Goal: Task Accomplishment & Management: Manage account settings

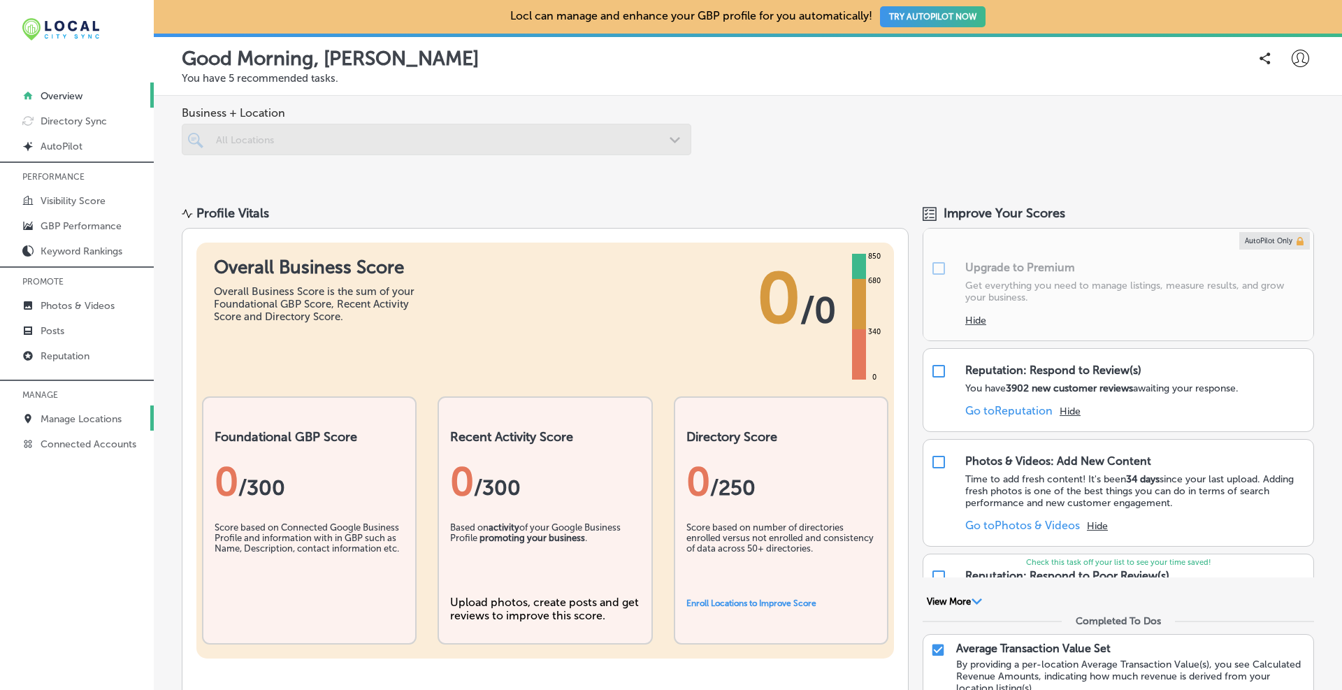
click at [50, 408] on link "Manage Locations" at bounding box center [77, 417] width 154 height 25
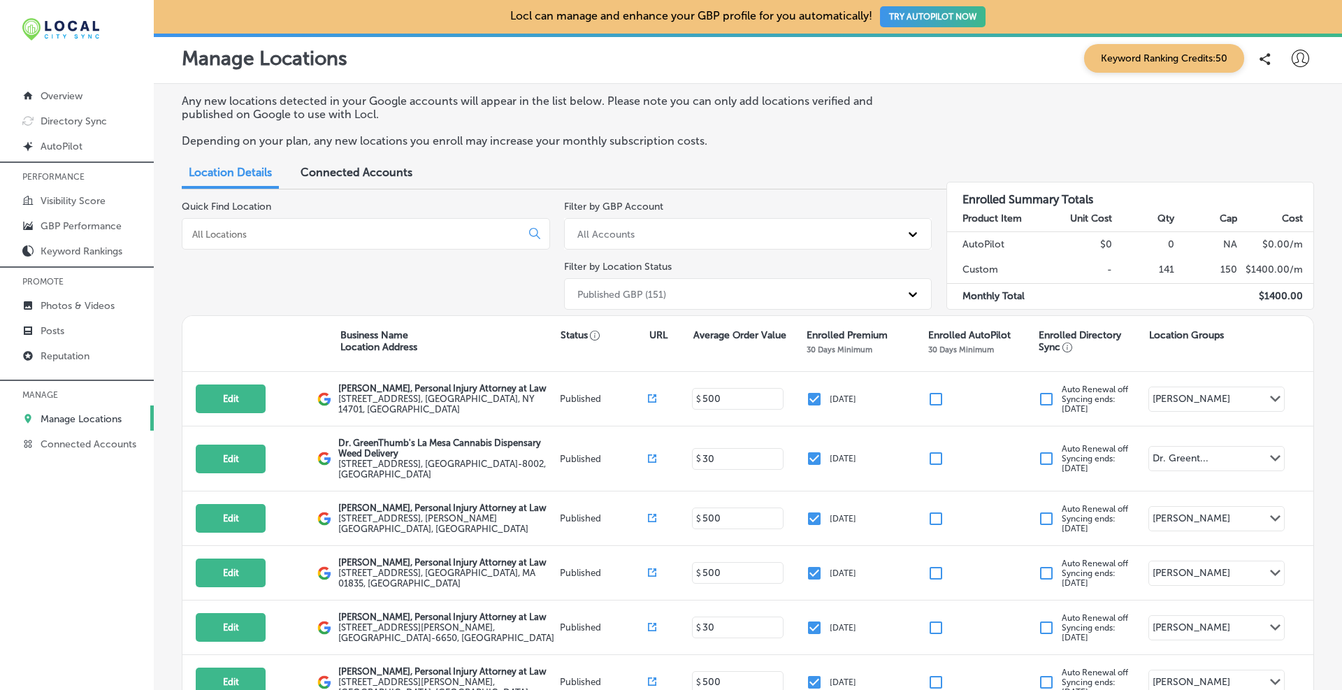
click at [250, 233] on input at bounding box center [354, 234] width 327 height 13
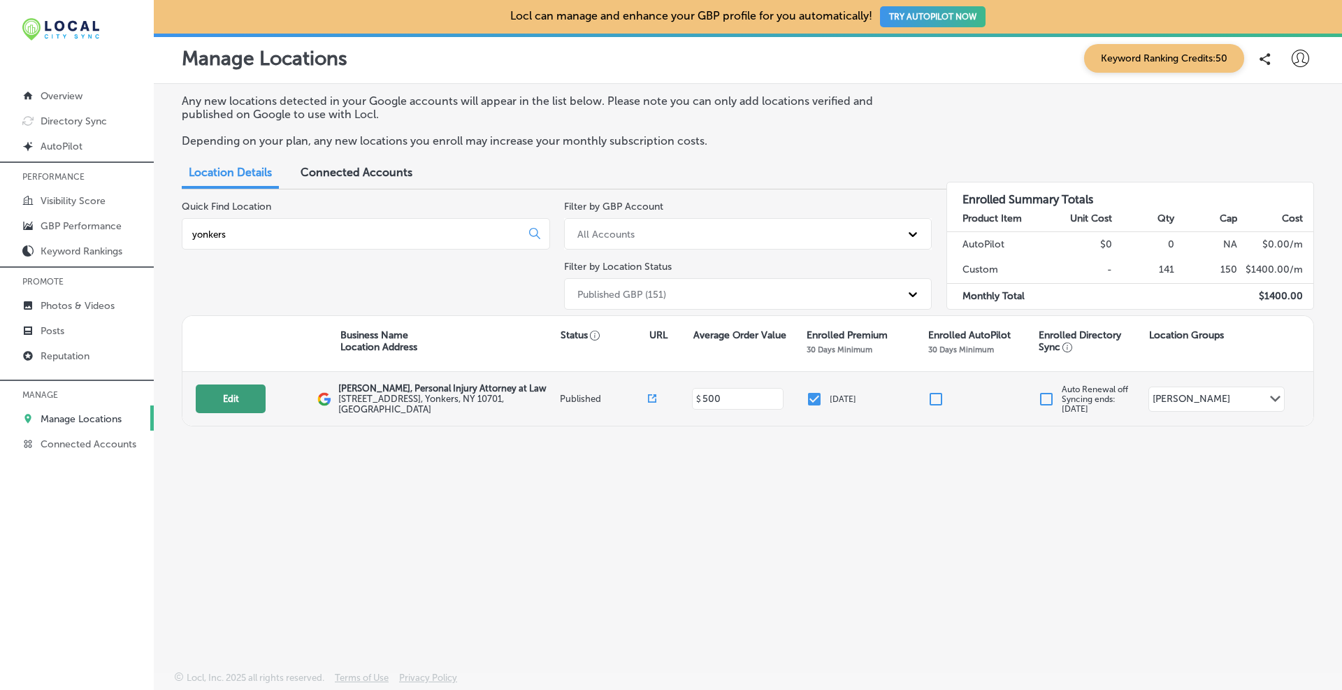
type input "yonkers"
click at [236, 413] on button "Edit" at bounding box center [231, 398] width 70 height 29
select select "US"
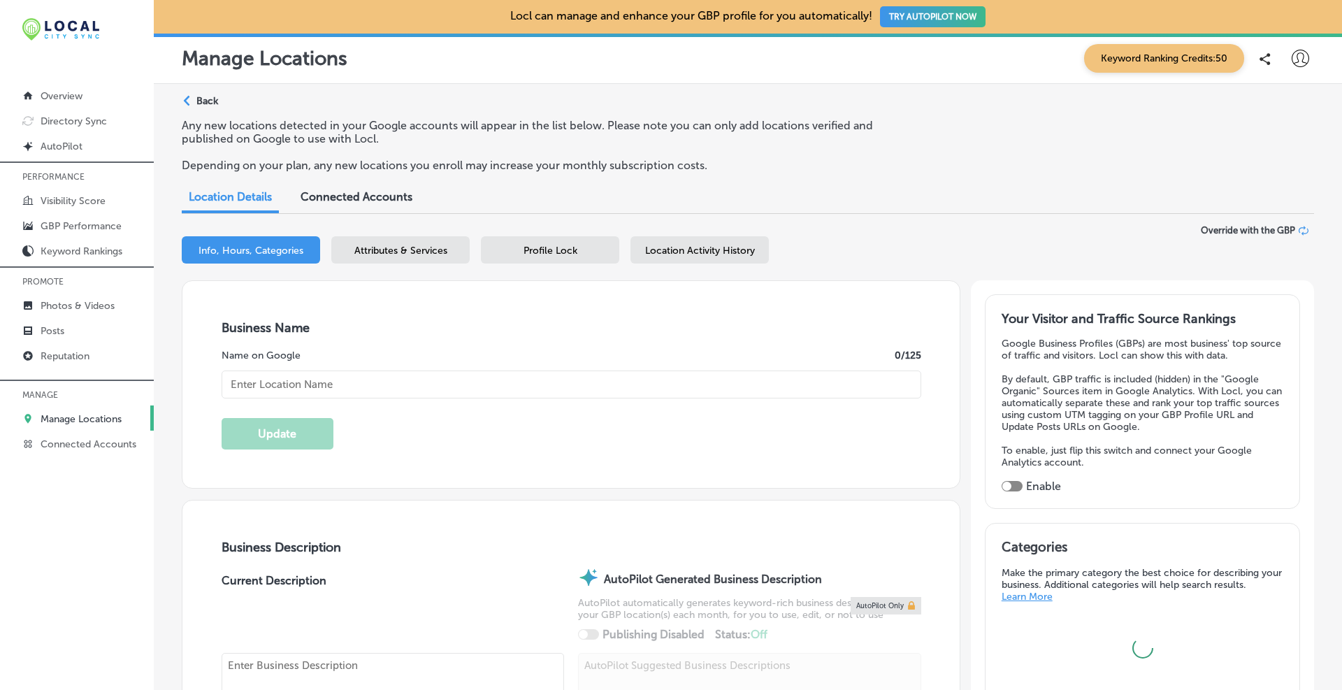
type input "[PERSON_NAME], Personal Injury Attorney at Law"
type input "[STREET_ADDRESS]"
type input "Yonkers"
type input "10701"
type input "US"
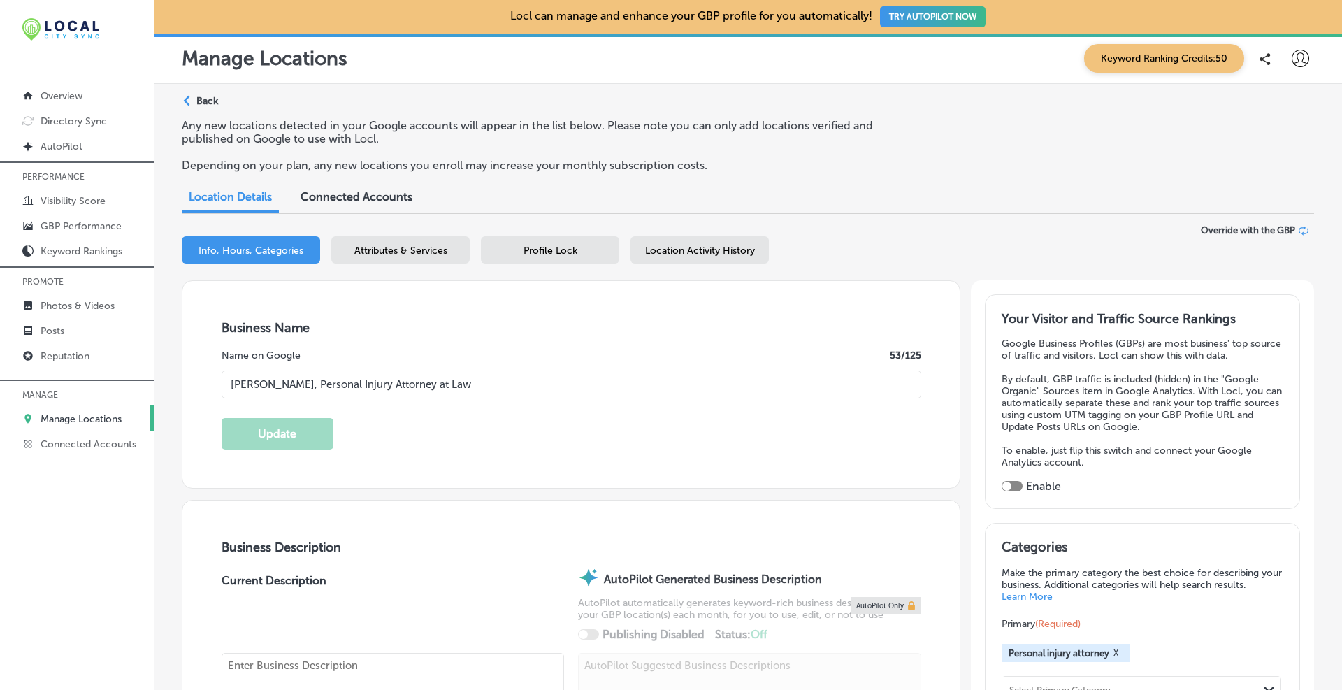
type textarea "At [PERSON_NAME], Attorney at Law, our Yonkers, [US_STATE] personal injury lawy…"
type input "[PHONE_NUMBER]"
type input "[URL][DOMAIN_NAME]"
click at [340, 379] on input "[PERSON_NAME], Personal Injury Attorney at Law" at bounding box center [572, 384] width 700 height 28
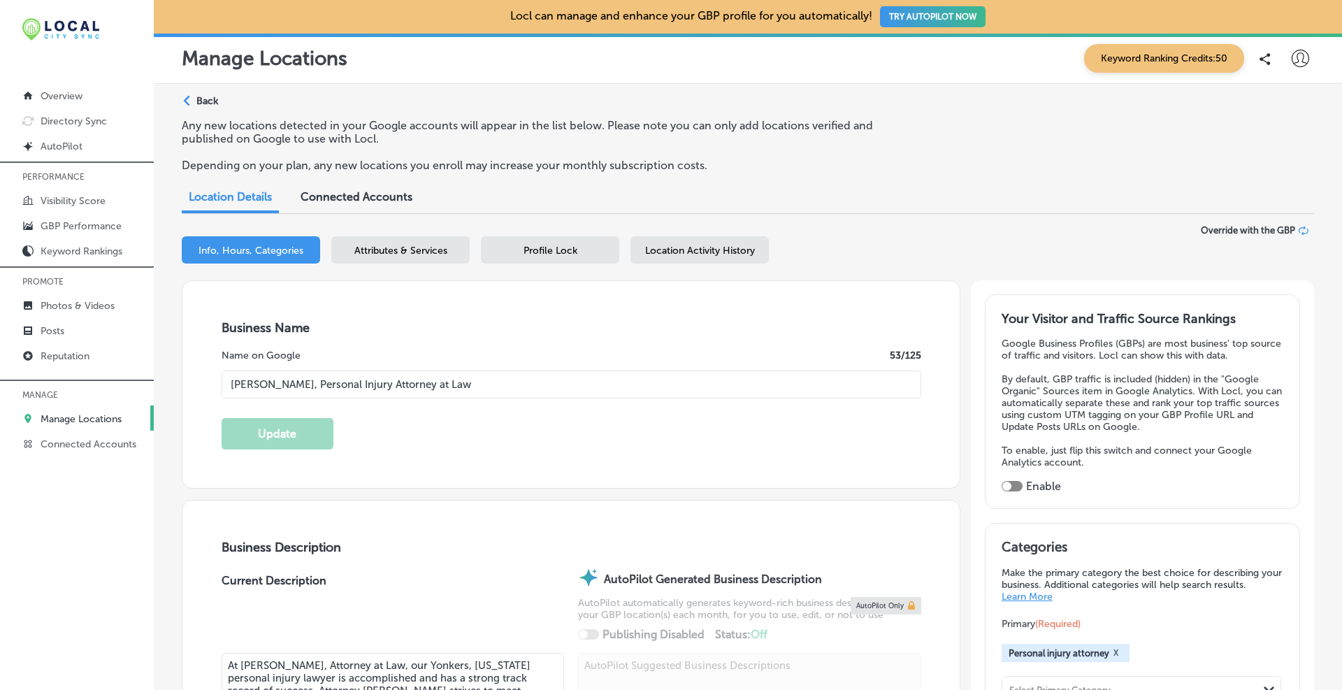
click at [337, 379] on input "[PERSON_NAME], Personal Injury Attorney at Law" at bounding box center [572, 384] width 700 height 28
click at [1299, 228] on icon at bounding box center [1302, 229] width 7 height 7
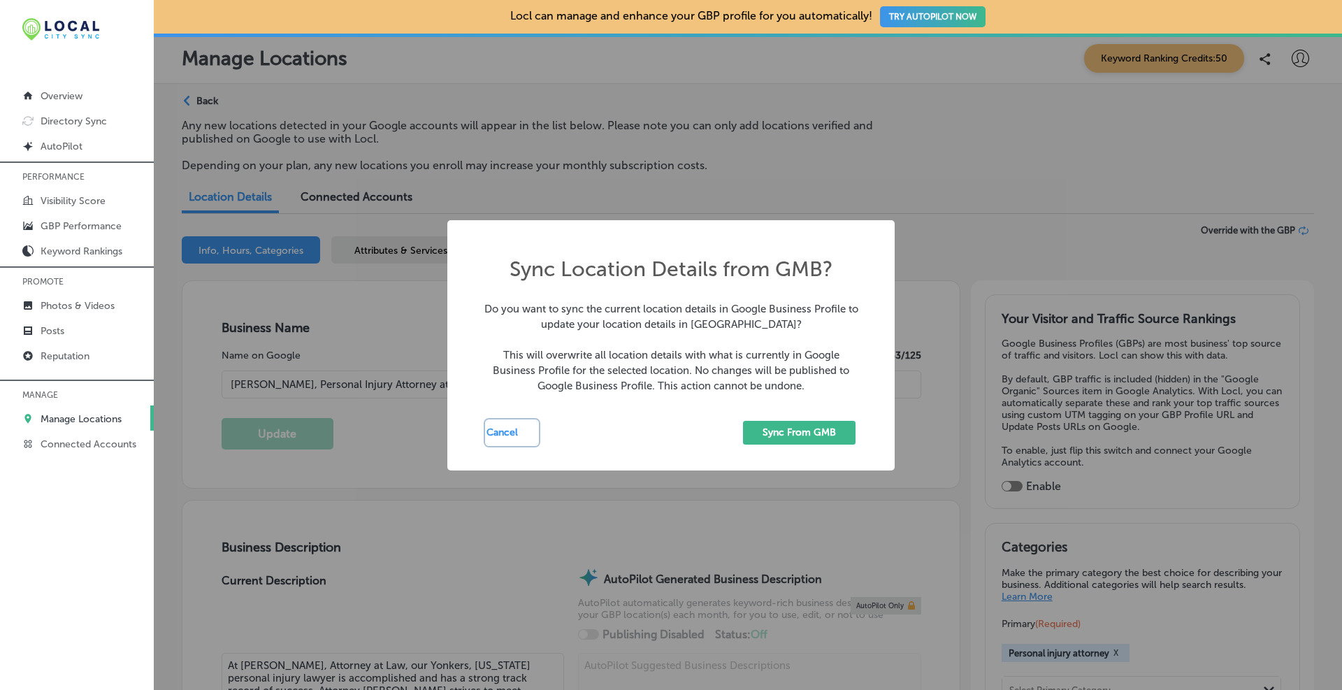
click at [513, 433] on button "Cancel" at bounding box center [511, 433] width 51 height 24
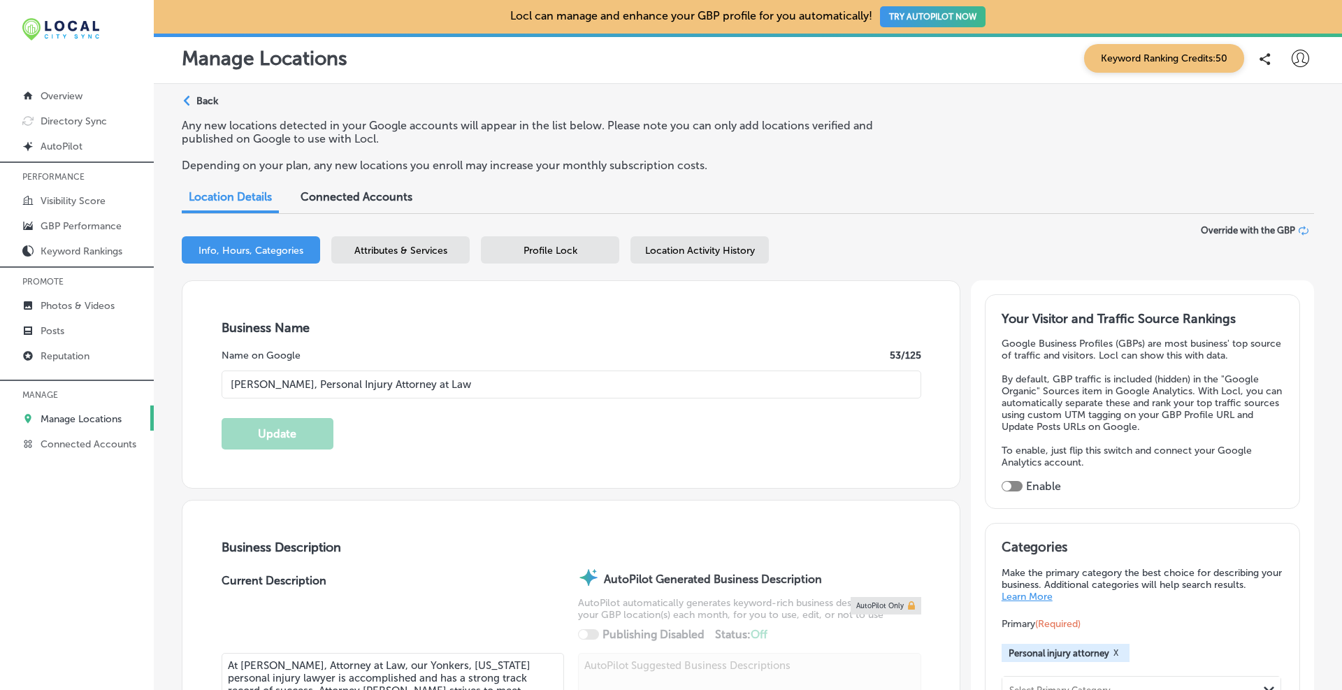
click at [1299, 230] on icon at bounding box center [1304, 231] width 10 height 10
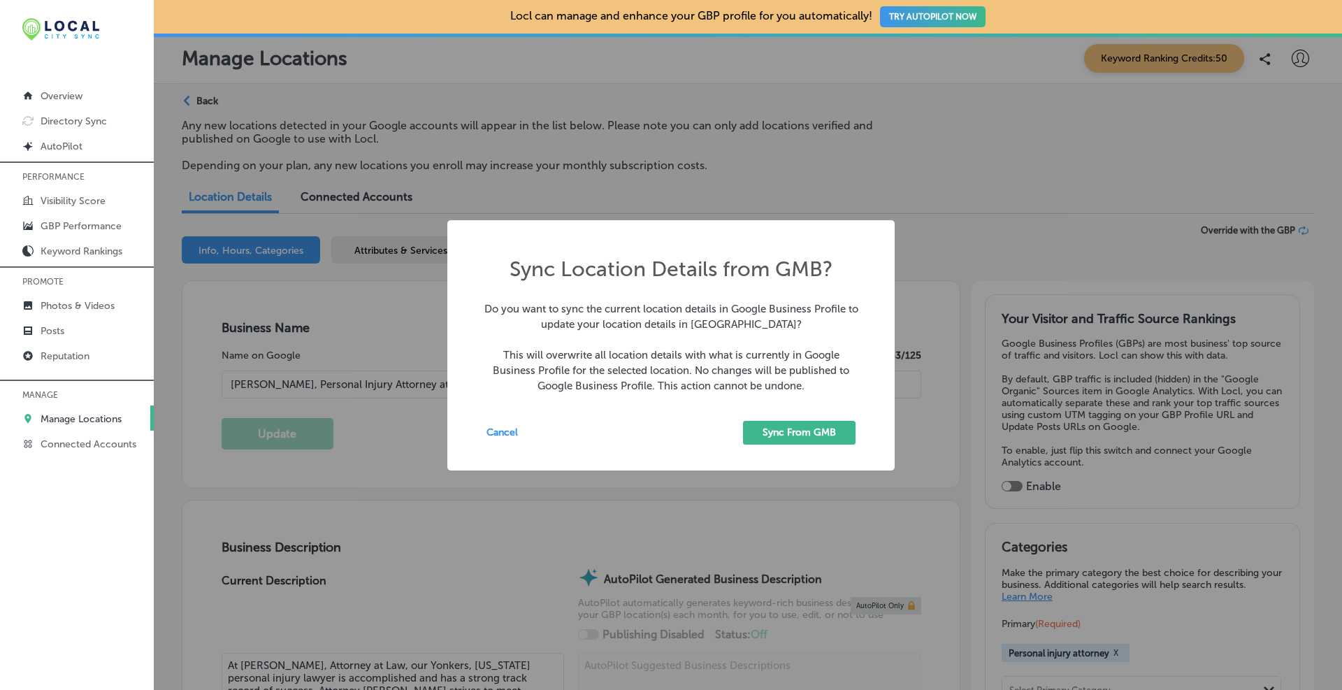
click at [844, 430] on button "Sync From GMB" at bounding box center [799, 433] width 113 height 24
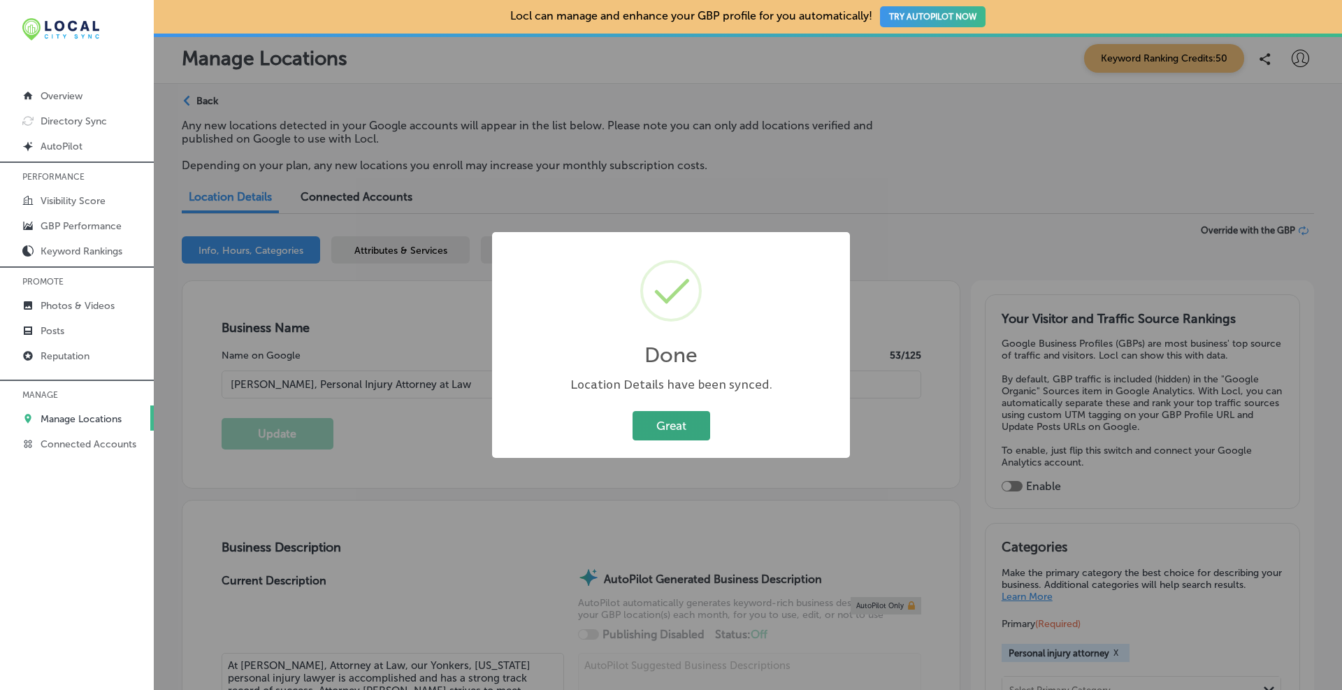
click at [680, 425] on button "Great" at bounding box center [672, 425] width 78 height 29
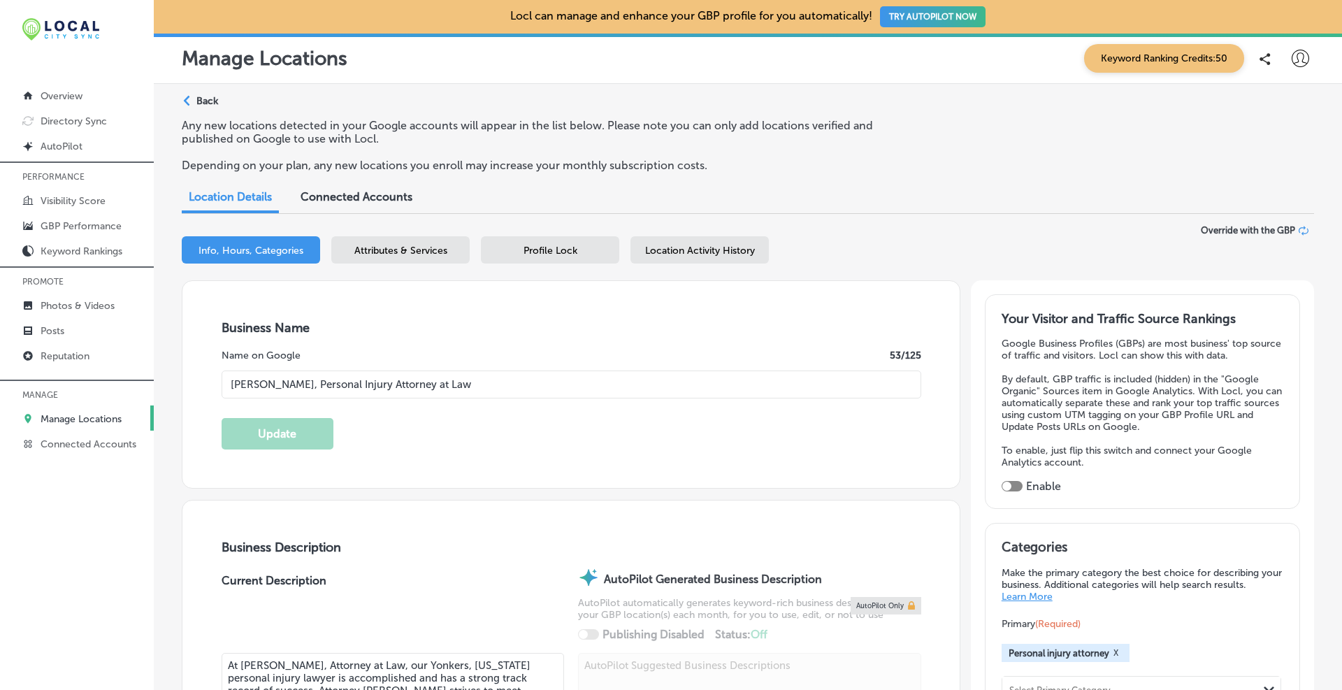
click at [388, 259] on div "Attributes & Services" at bounding box center [400, 249] width 138 height 27
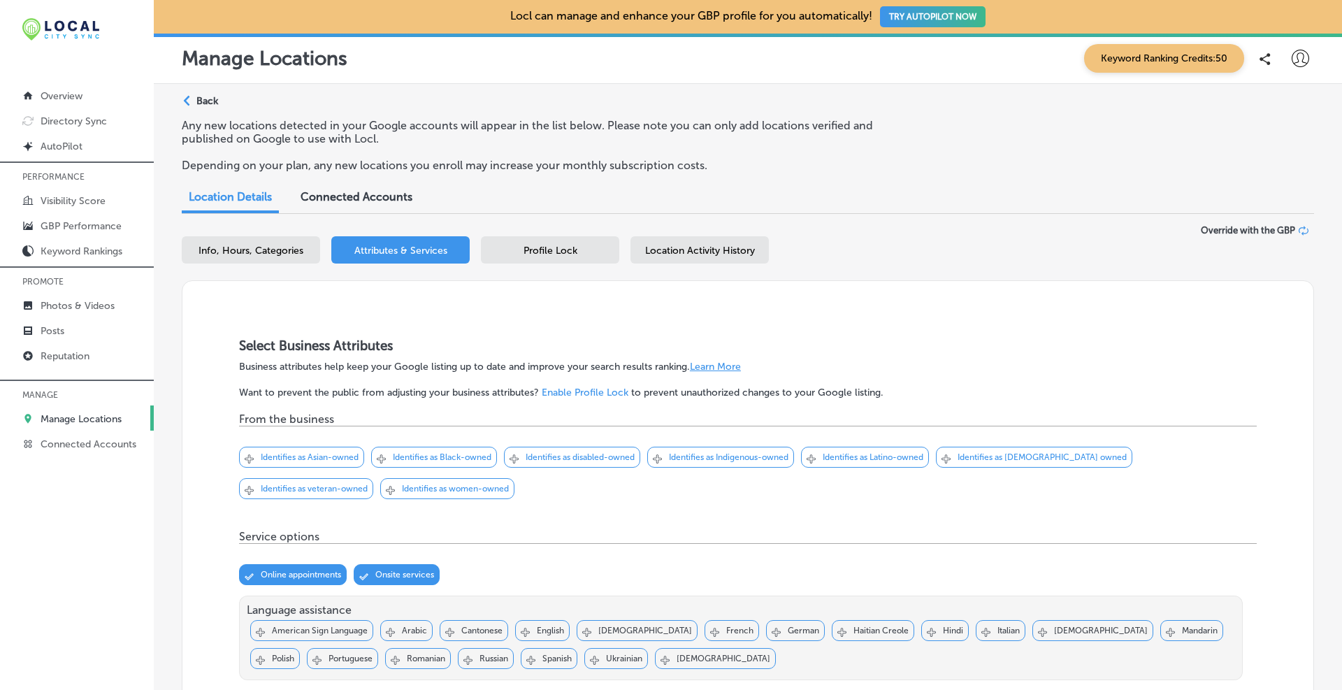
click at [239, 249] on span "Info, Hours, Categories" at bounding box center [250, 251] width 105 height 12
select select "US"
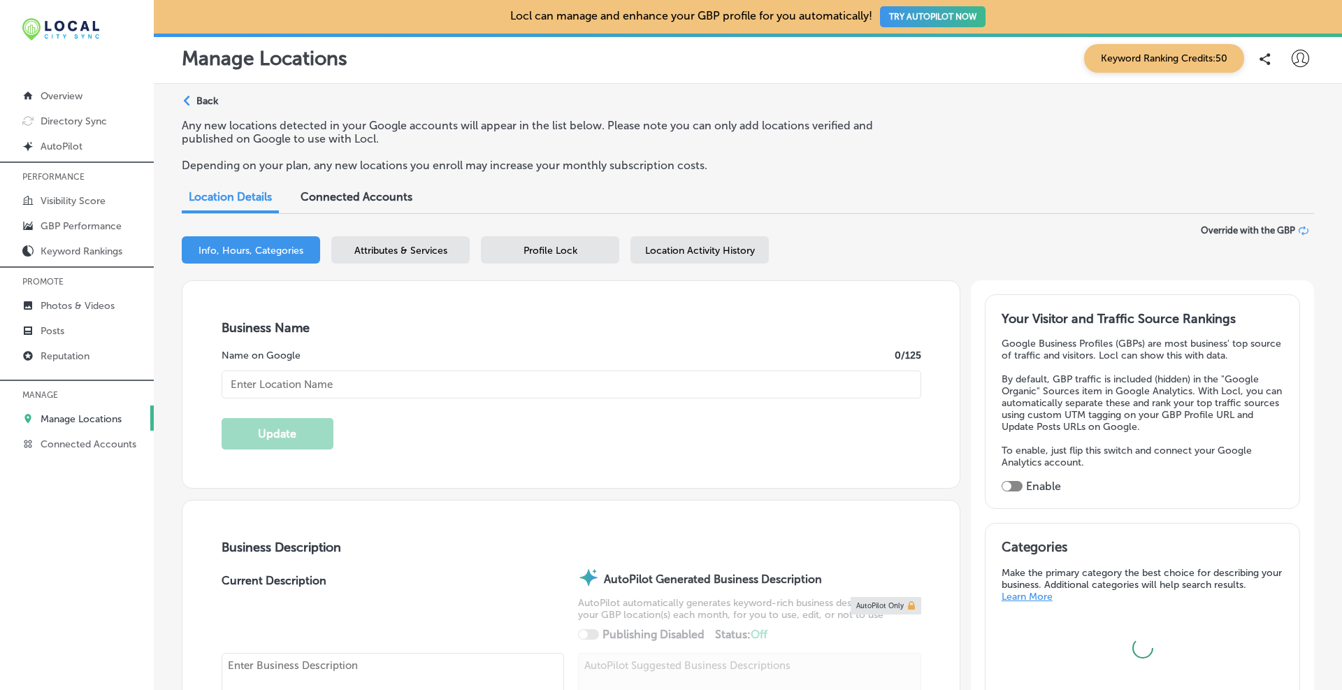
type input "[PERSON_NAME], Personal Injury Attorney at Law"
type input "[STREET_ADDRESS]"
type input "Yonkers"
type input "10701"
type input "US"
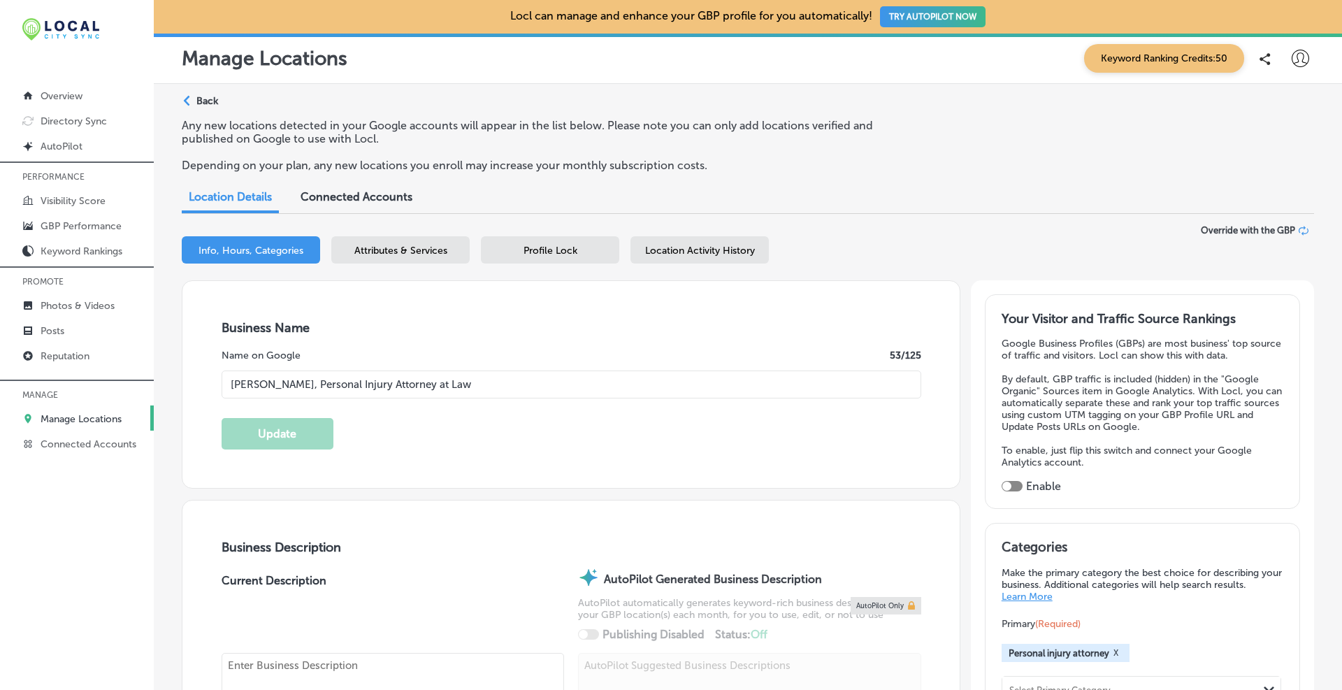
type input "[URL][DOMAIN_NAME]"
type textarea "At [PERSON_NAME], Attorney at Law, our Yonkers, [US_STATE] personal injury lawy…"
type input "[PHONE_NUMBER]"
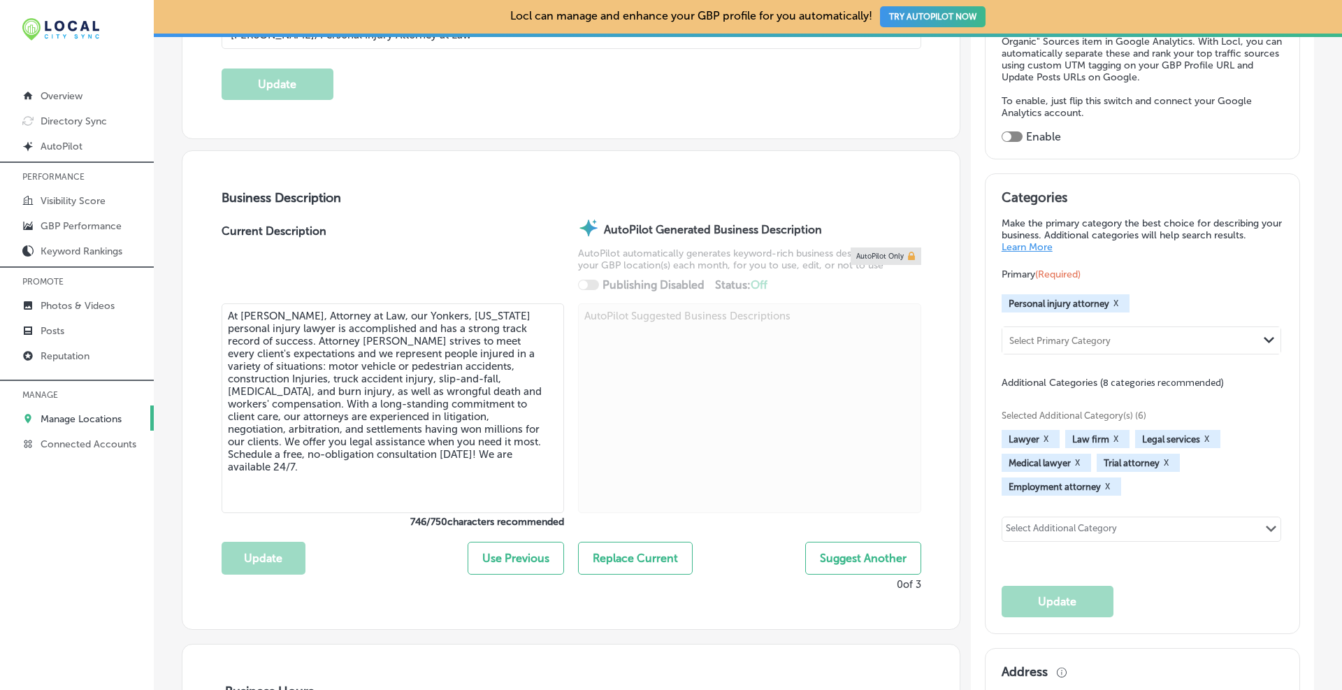
click at [359, 374] on textarea "At [PERSON_NAME], Attorney at Law, our Yonkers, [US_STATE] personal injury lawy…" at bounding box center [393, 408] width 343 height 210
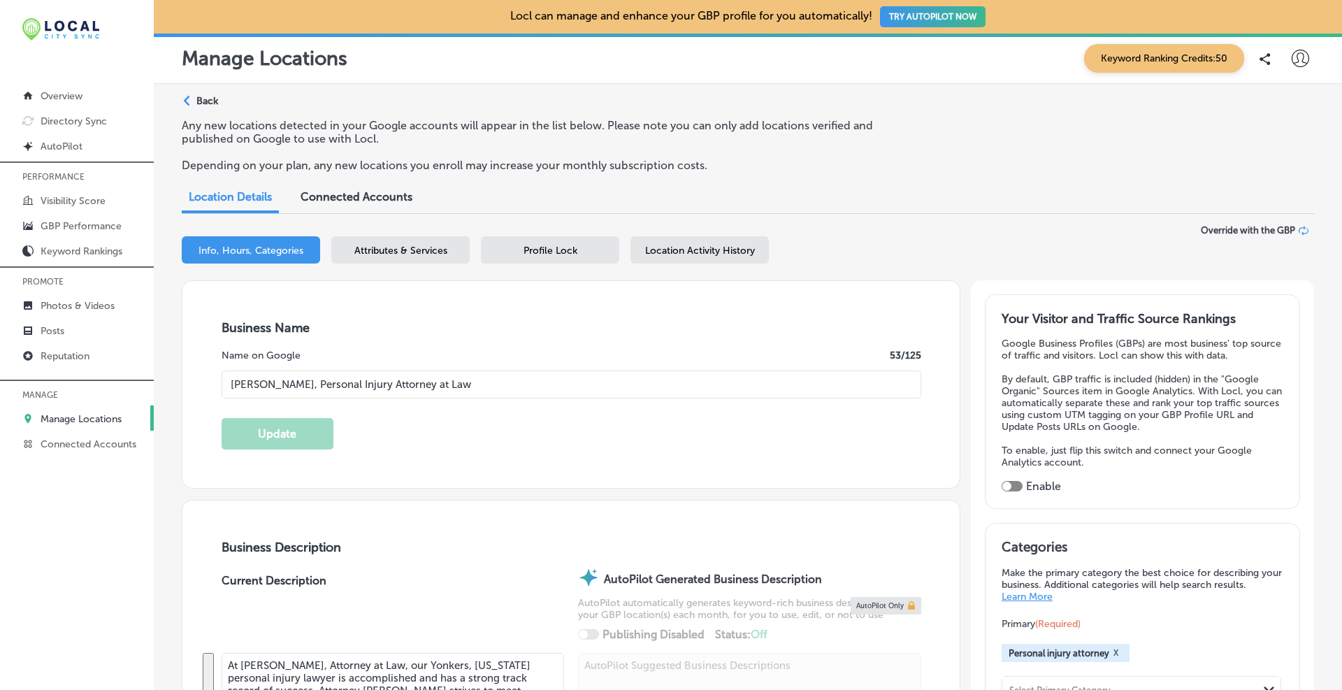
click at [563, 249] on span "Profile Lock" at bounding box center [550, 251] width 54 height 12
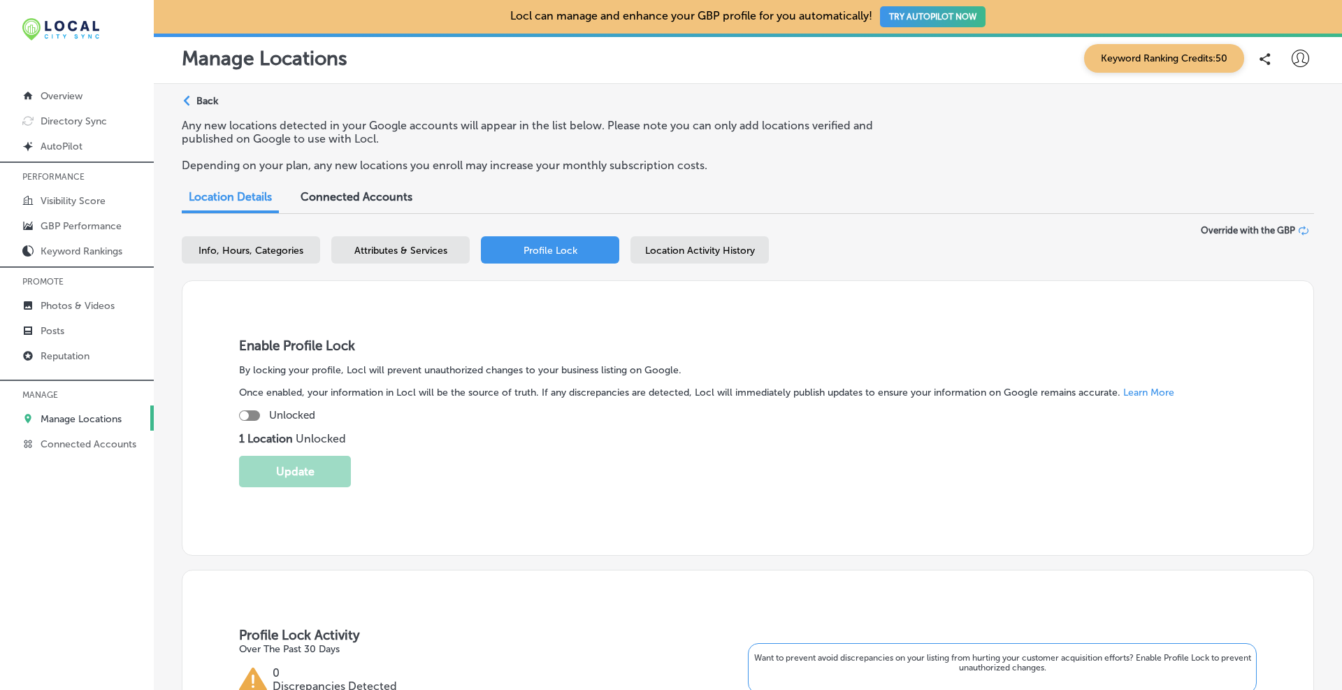
click at [354, 197] on span "Connected Accounts" at bounding box center [357, 196] width 112 height 13
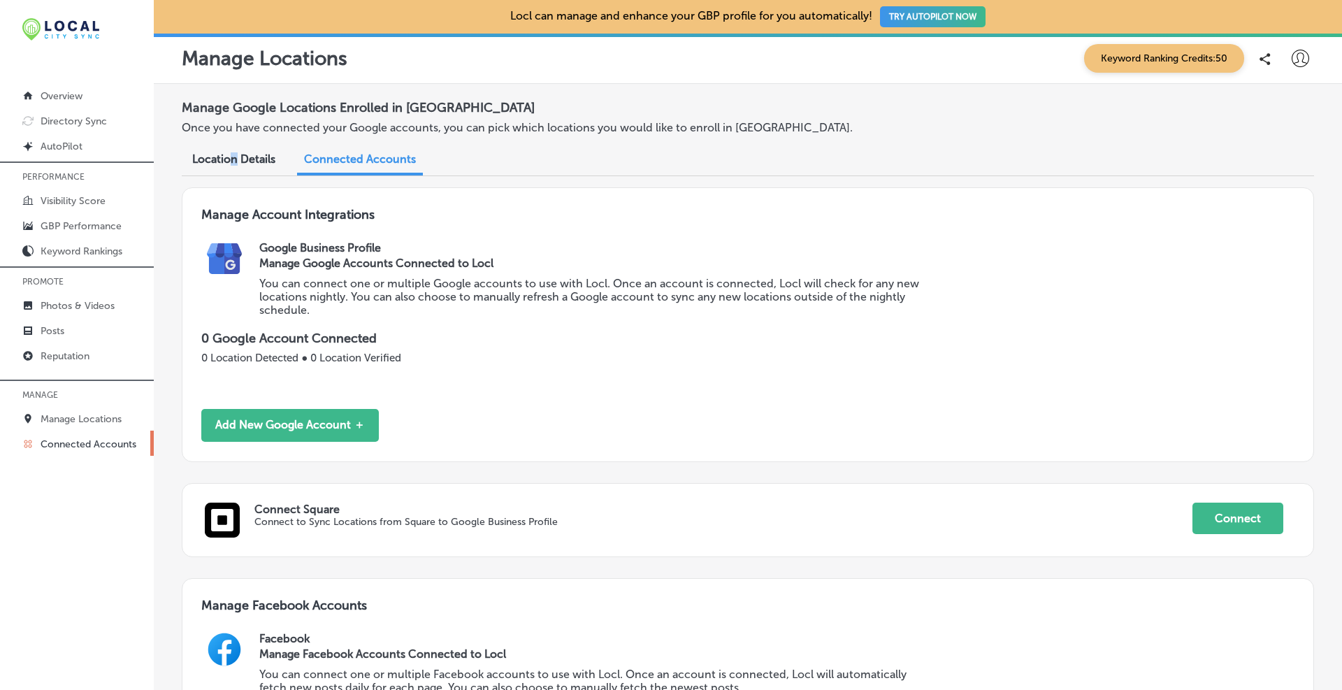
click at [233, 158] on span "Location Details" at bounding box center [233, 158] width 83 height 13
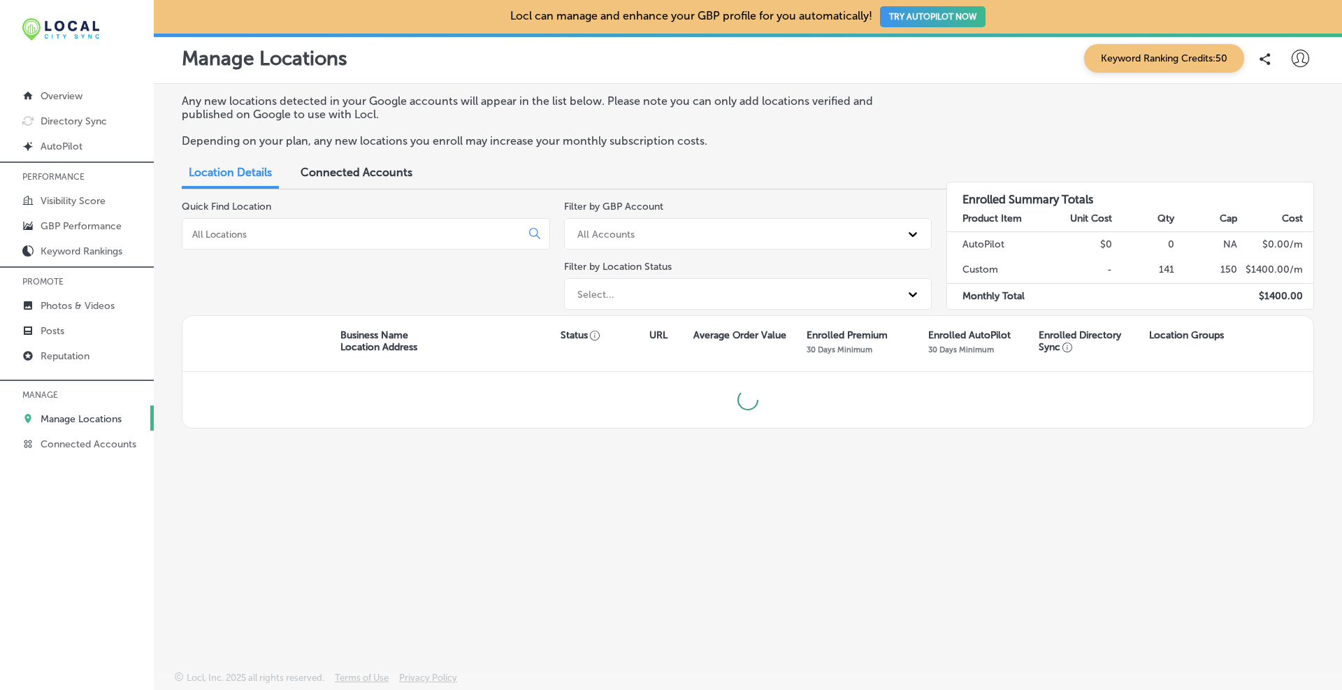
click at [296, 229] on input at bounding box center [354, 234] width 327 height 13
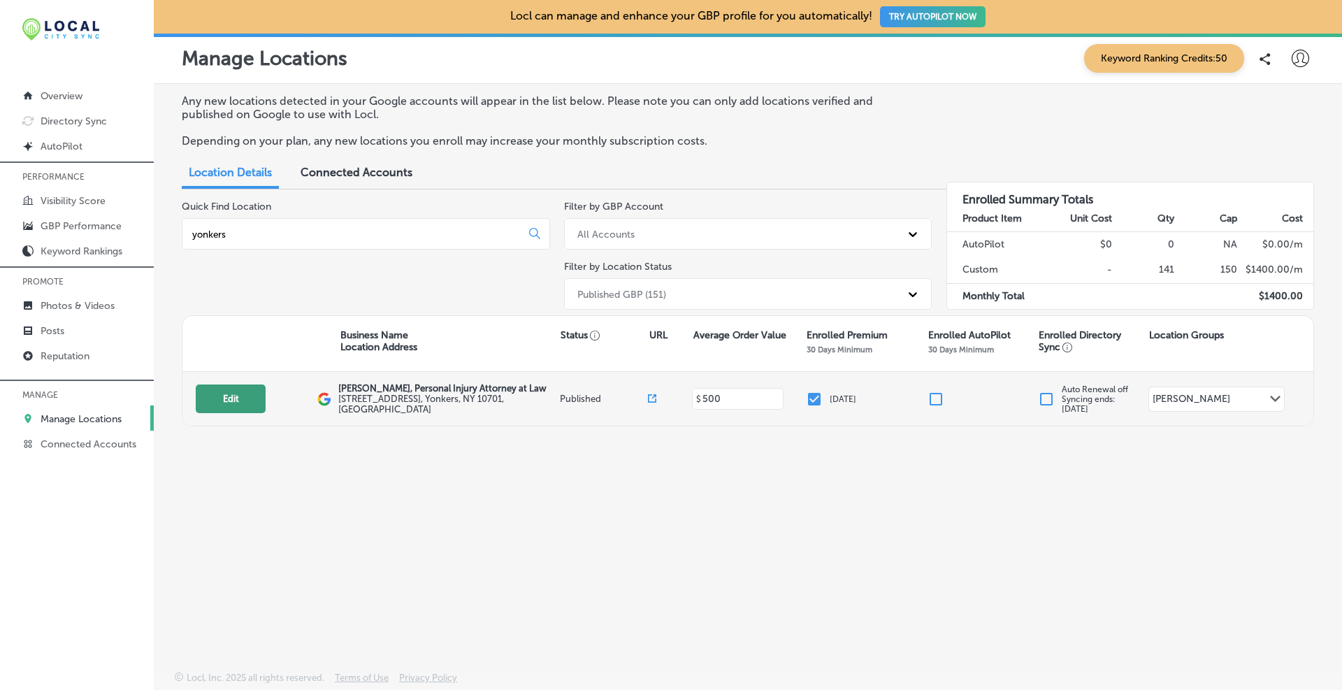
type input "yonkers"
click at [221, 407] on button "Edit" at bounding box center [231, 398] width 70 height 29
select select "US"
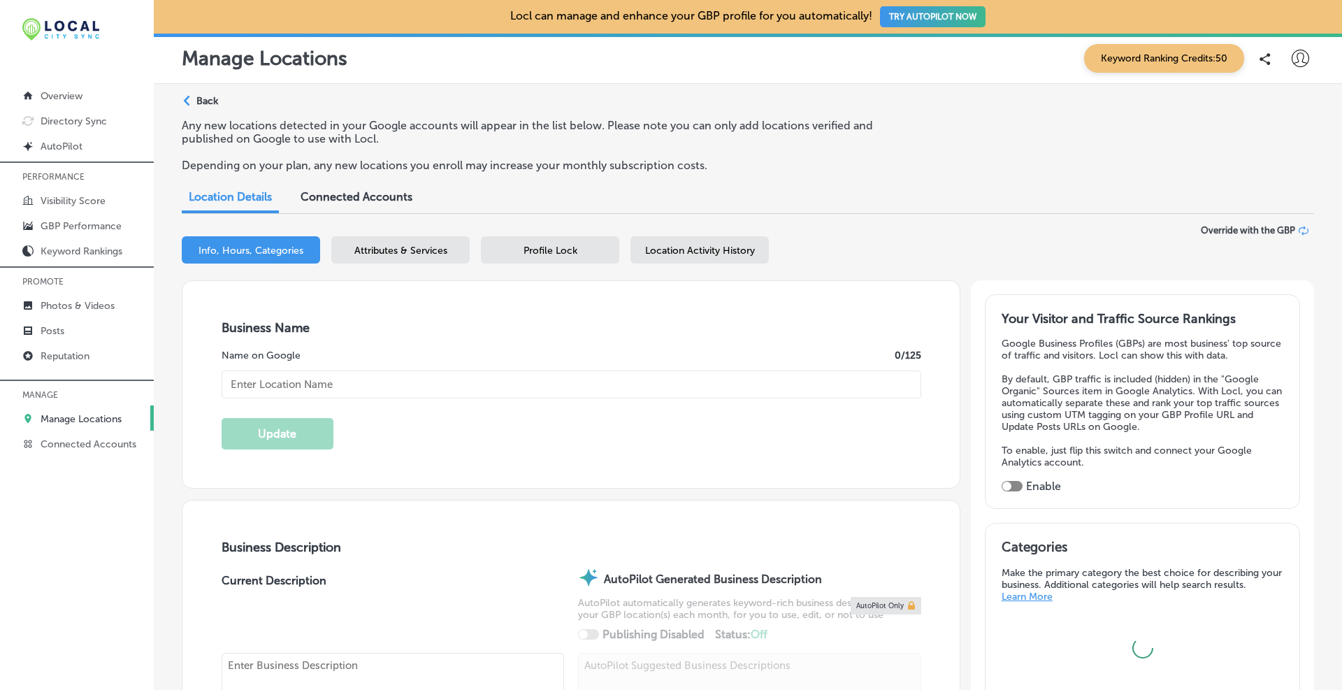
click at [591, 247] on div "Profile Lock" at bounding box center [550, 249] width 138 height 27
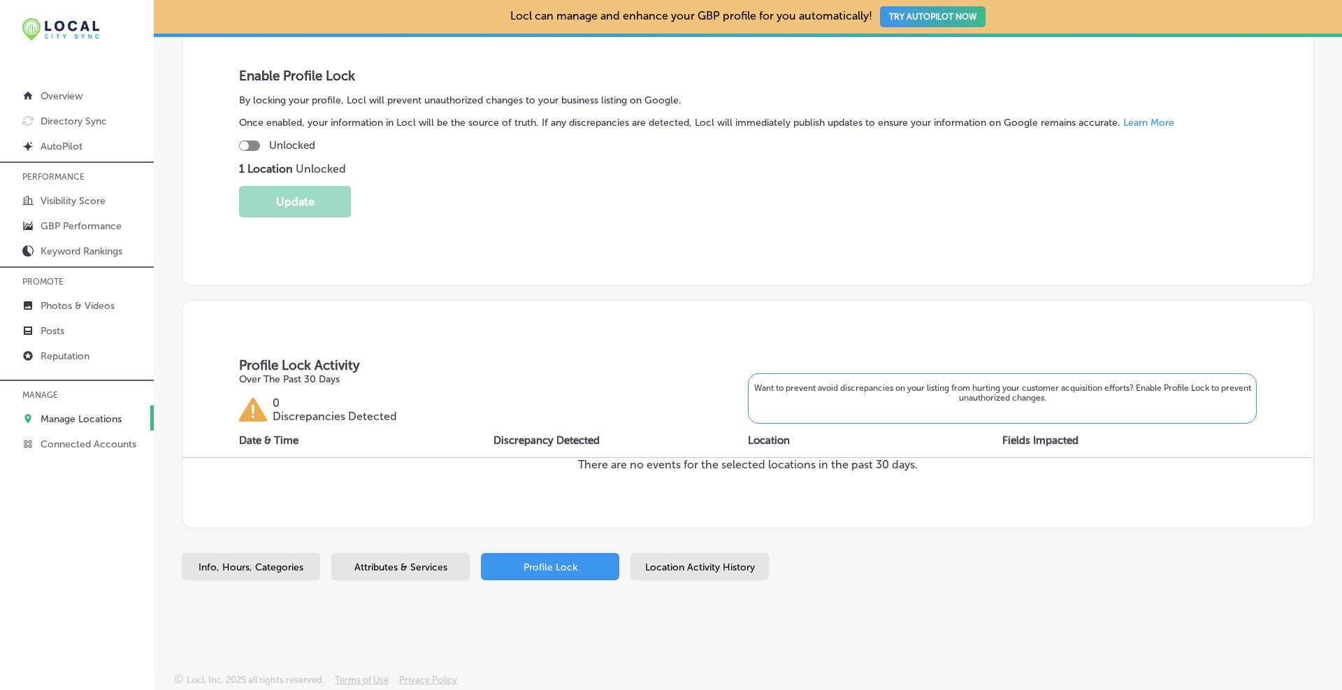
scroll to position [37, 0]
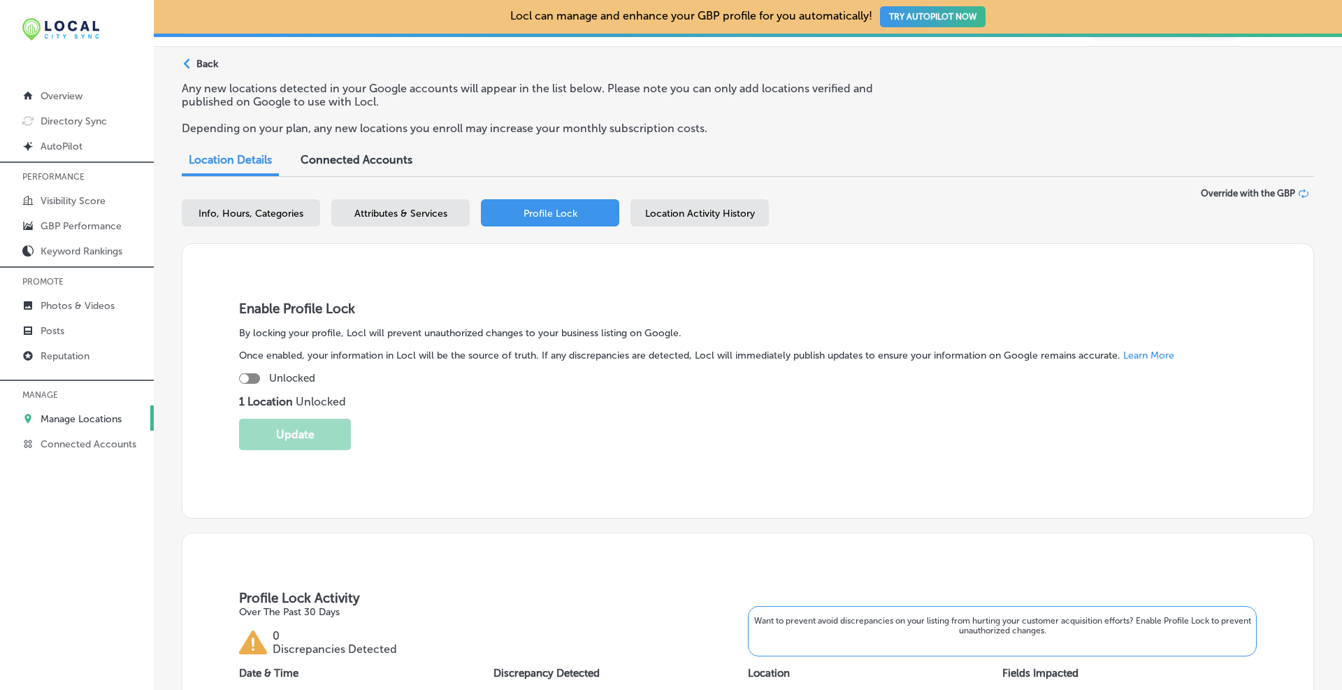
click at [253, 378] on div at bounding box center [249, 378] width 21 height 10
checkbox input "true"
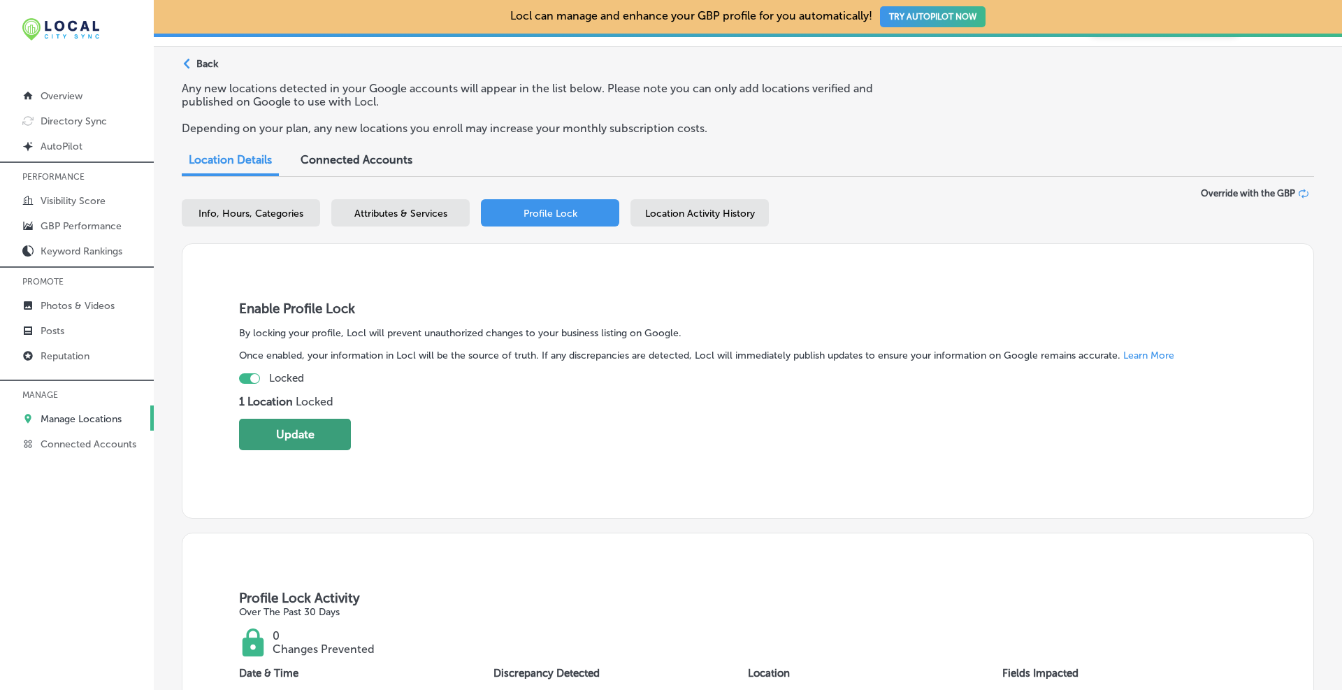
click at [284, 437] on button "Update" at bounding box center [295, 434] width 112 height 31
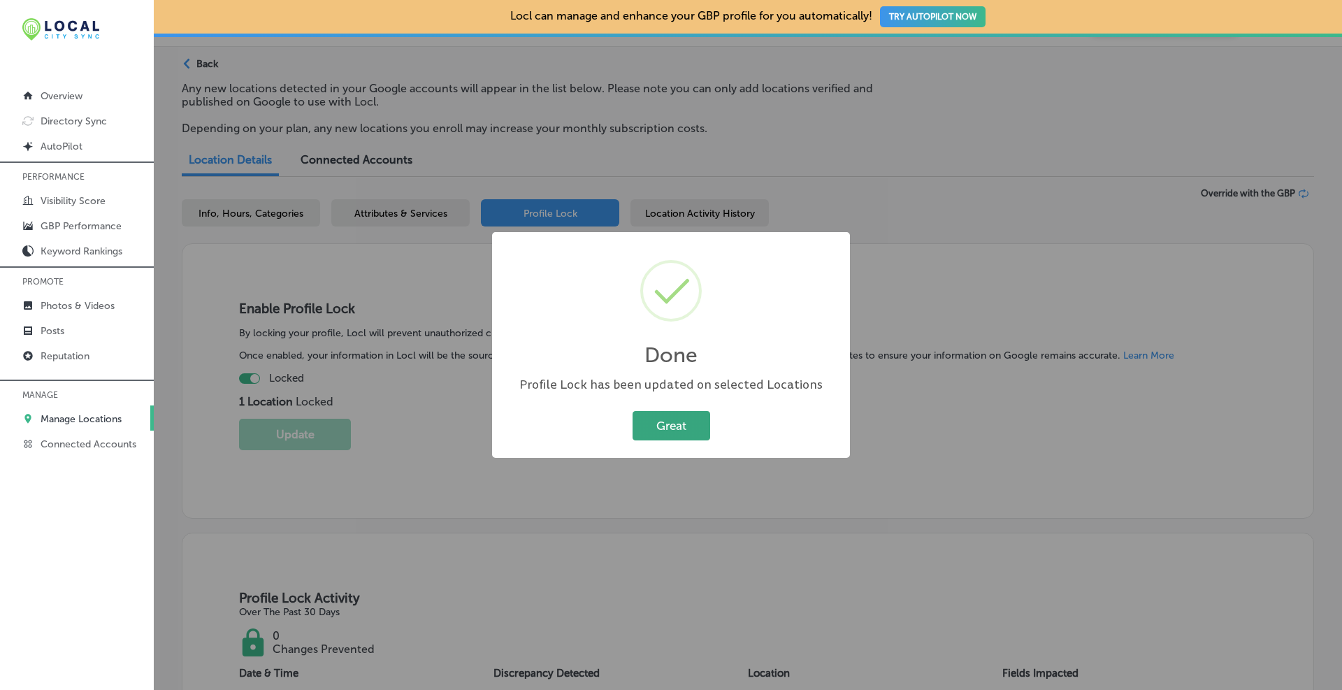
click at [667, 425] on button "Great" at bounding box center [672, 425] width 78 height 29
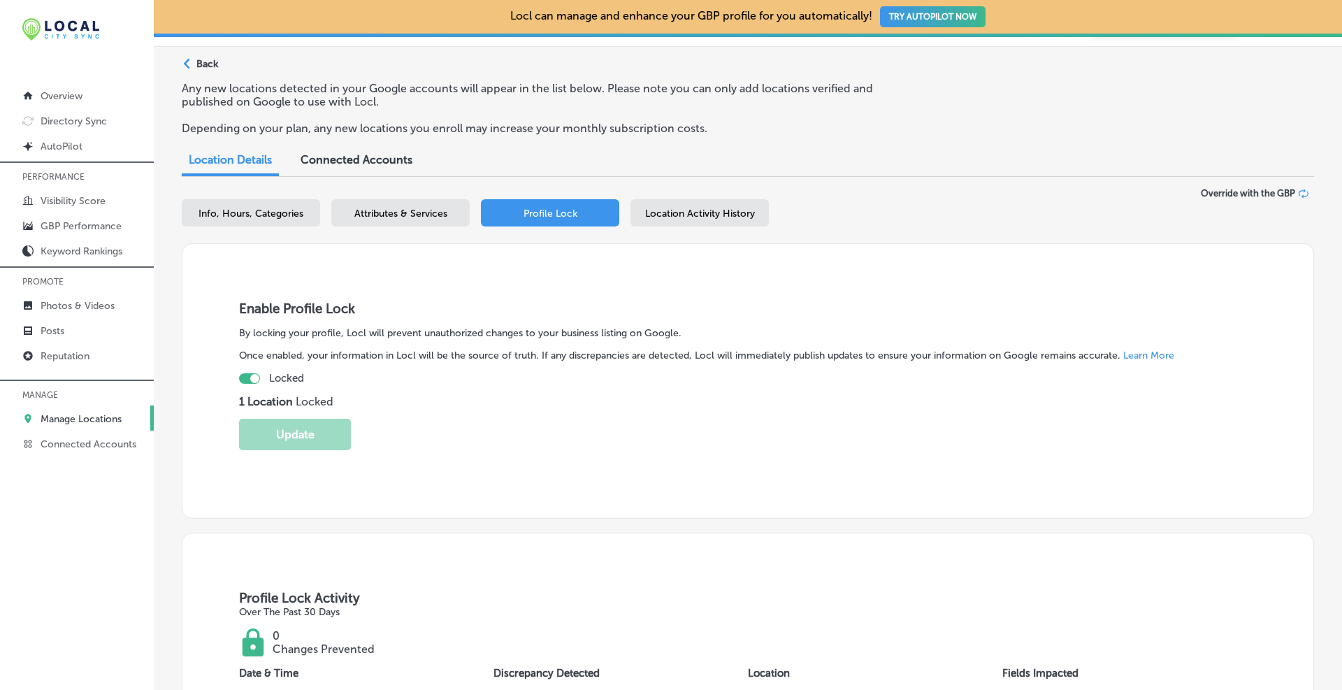
click at [80, 414] on p "Manage Locations" at bounding box center [81, 419] width 81 height 12
